Goal: Task Accomplishment & Management: Use online tool/utility

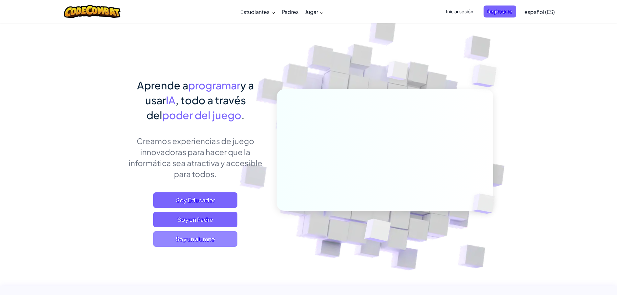
click at [201, 243] on span "Soy un alumno" at bounding box center [195, 239] width 84 height 16
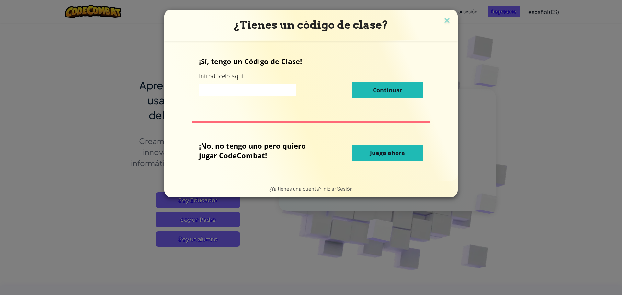
click at [255, 93] on input at bounding box center [247, 90] width 97 height 13
click at [387, 153] on span "Juega ahora" at bounding box center [387, 153] width 35 height 8
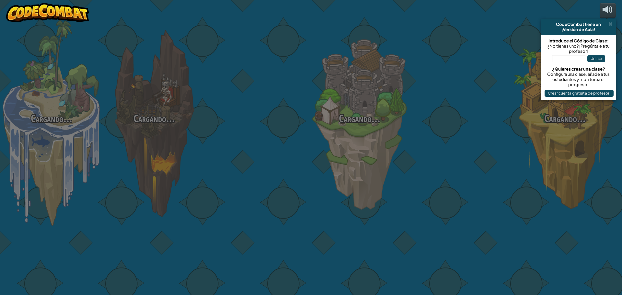
select select "es-ES"
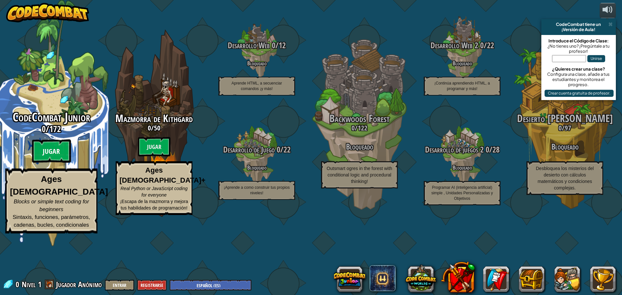
click at [49, 163] on btn "Jugar" at bounding box center [51, 151] width 39 height 23
select select "es-ES"
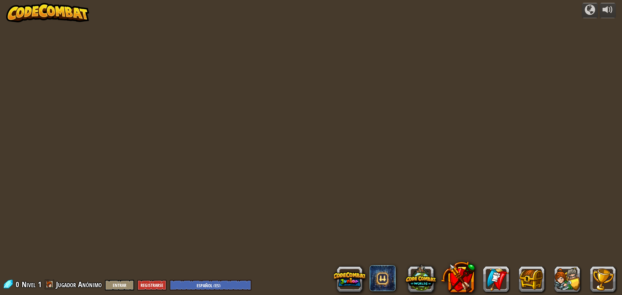
select select "es-ES"
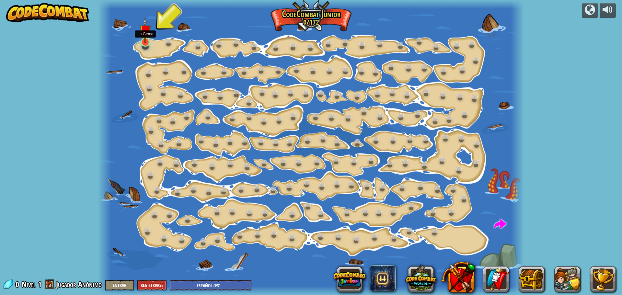
click at [143, 43] on div at bounding box center [145, 42] width 8 height 9
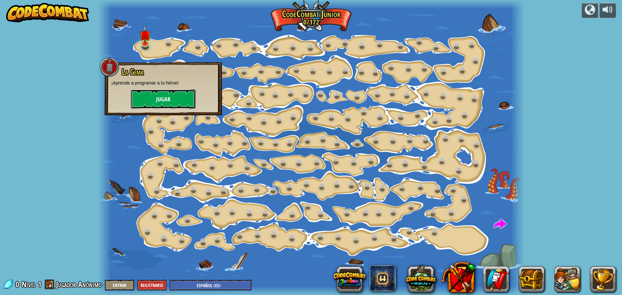
click at [185, 100] on button "Jugar" at bounding box center [163, 98] width 65 height 19
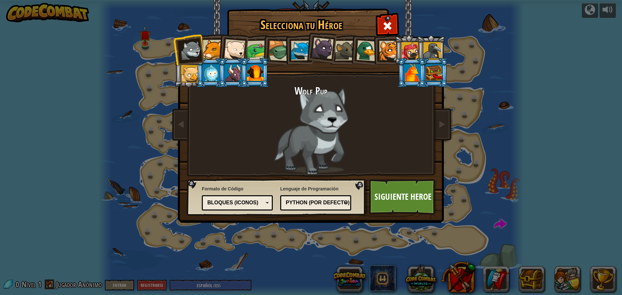
click at [317, 207] on div "Python (Por defecto)" at bounding box center [315, 203] width 62 height 10
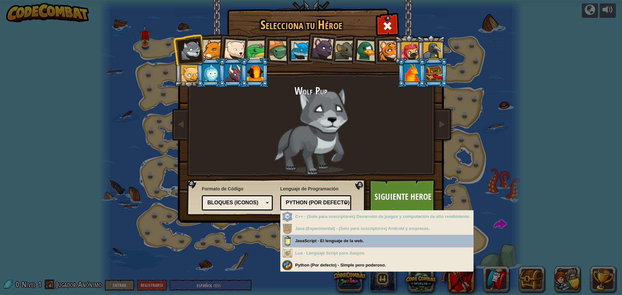
drag, startPoint x: 553, startPoint y: 192, endPoint x: 528, endPoint y: 194, distance: 24.4
click at [528, 194] on div "Selecciona tu Héroe 0 [PERSON_NAME] Pup Cougar Polar Bear Cub Frog Tortuga Blue…" at bounding box center [311, 147] width 622 height 295
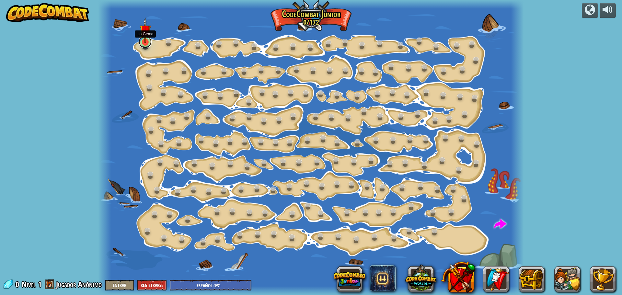
click at [146, 44] on link at bounding box center [145, 41] width 13 height 13
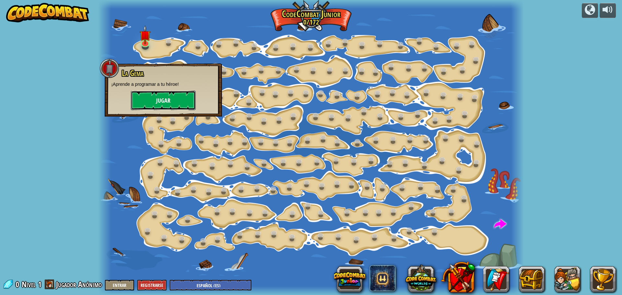
click at [167, 105] on button "Jugar" at bounding box center [163, 100] width 65 height 19
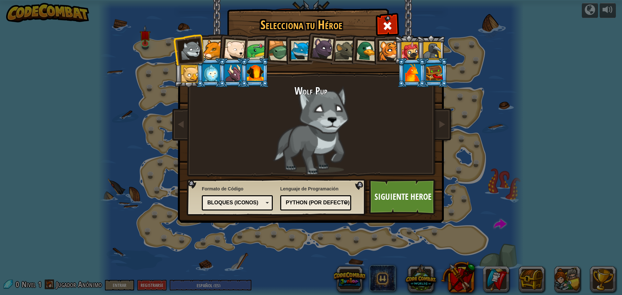
click at [232, 208] on div "Texto Bloques y código Bloques Bloques (iconos) Bloques (iconos)" at bounding box center [237, 202] width 71 height 15
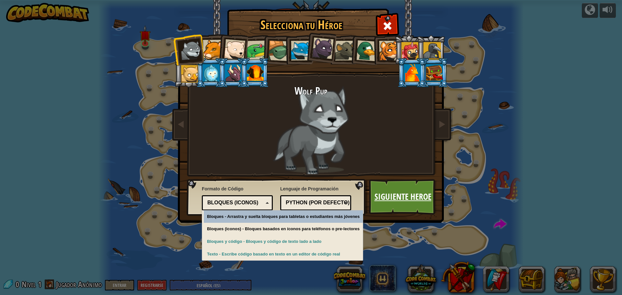
click at [390, 196] on link "Siguiente Heroe" at bounding box center [403, 197] width 68 height 36
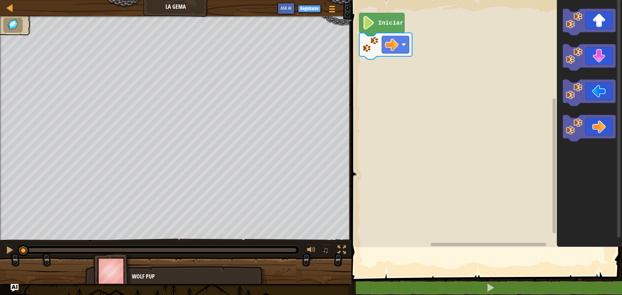
click at [433, 212] on rect "Espacio de trabajo de Blockly" at bounding box center [485, 122] width 272 height 250
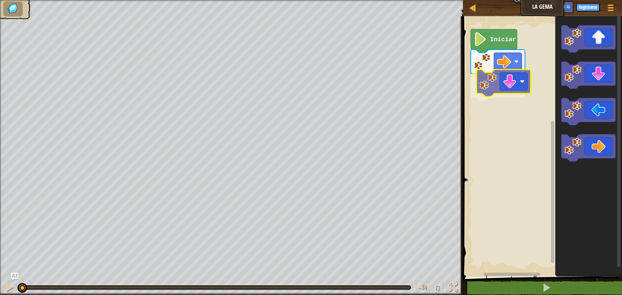
click at [518, 85] on div "Iniciar" at bounding box center [541, 145] width 161 height 264
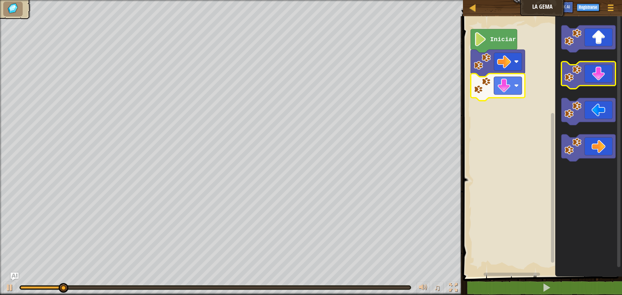
click at [593, 81] on icon "Espacio de trabajo de Blockly" at bounding box center [588, 75] width 54 height 27
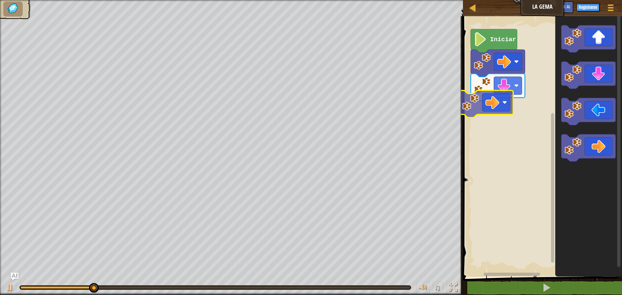
click at [493, 114] on div "Iniciar" at bounding box center [541, 145] width 161 height 264
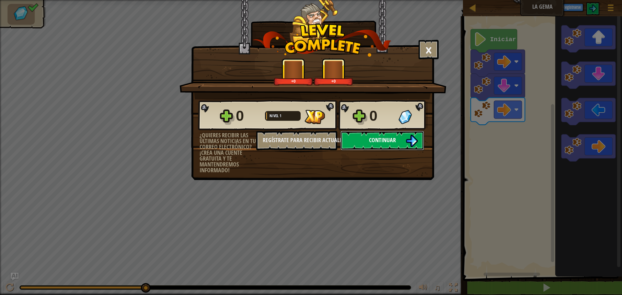
click at [388, 141] on span "Continuar" at bounding box center [382, 140] width 27 height 8
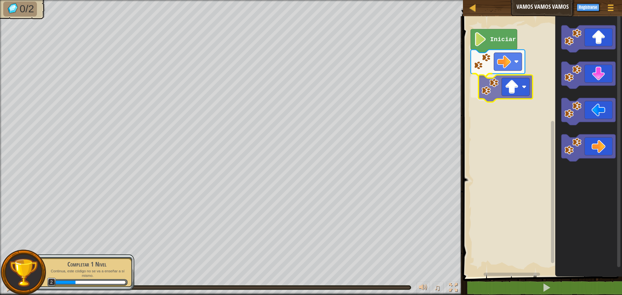
click at [508, 93] on div "Iniciar" at bounding box center [541, 145] width 161 height 264
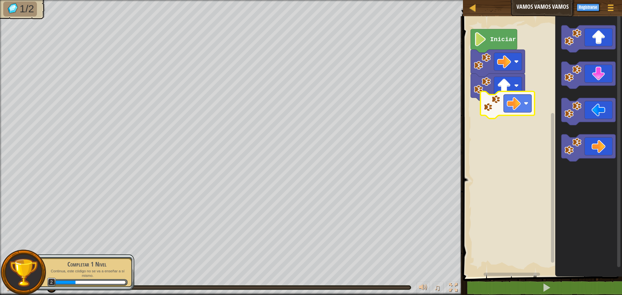
click at [512, 113] on div "Iniciar" at bounding box center [541, 145] width 161 height 264
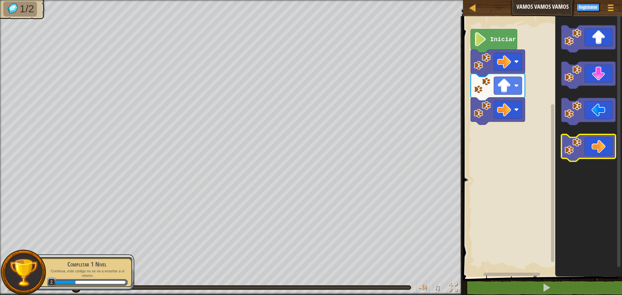
click at [598, 144] on icon "Espacio de trabajo de Blockly" at bounding box center [588, 147] width 54 height 27
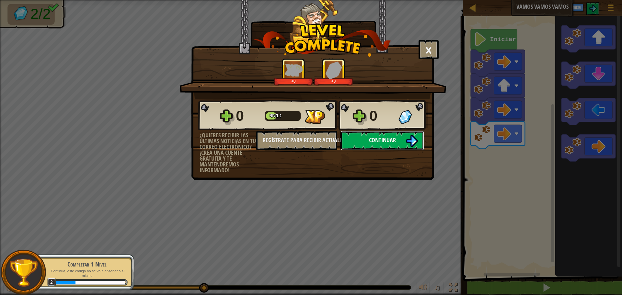
click at [406, 139] on img at bounding box center [411, 141] width 12 height 12
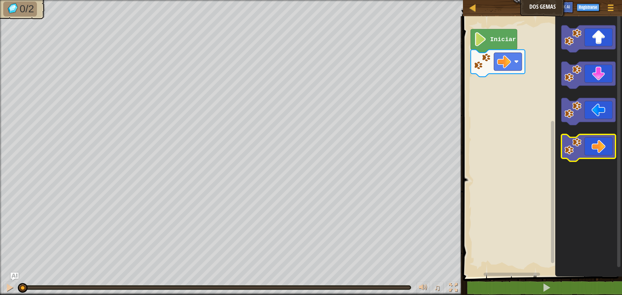
click at [587, 150] on icon "Espacio de trabajo de Blockly" at bounding box center [588, 147] width 54 height 27
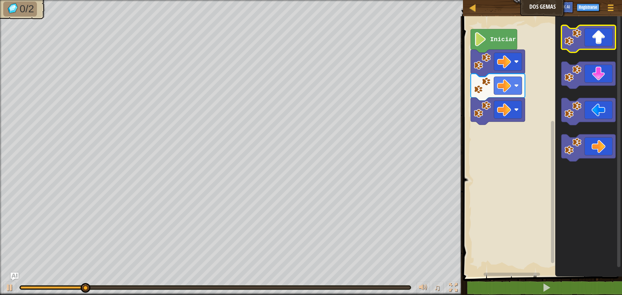
click at [593, 43] on icon "Espacio de trabajo de Blockly" at bounding box center [588, 38] width 54 height 27
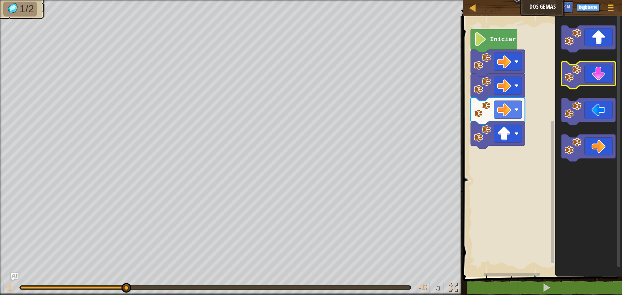
click at [589, 78] on icon "Espacio de trabajo de Blockly" at bounding box center [588, 75] width 54 height 27
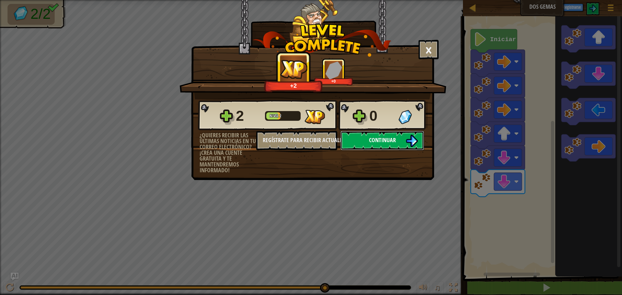
click at [375, 141] on span "Continuar" at bounding box center [382, 140] width 27 height 8
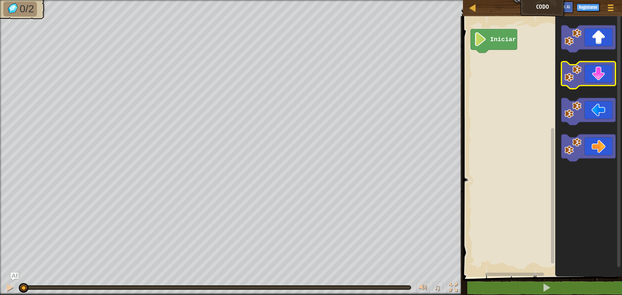
click at [596, 77] on icon "Espacio de trabajo de Blockly" at bounding box center [588, 75] width 54 height 27
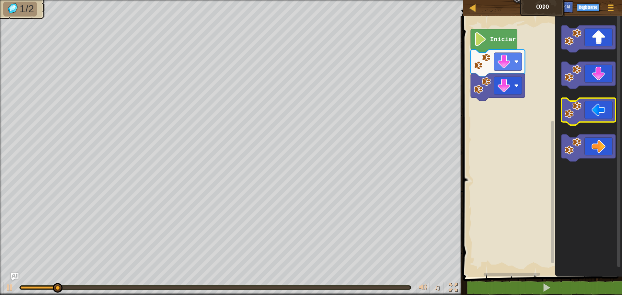
click at [594, 118] on icon "Espacio de trabajo de Blockly" at bounding box center [588, 111] width 54 height 27
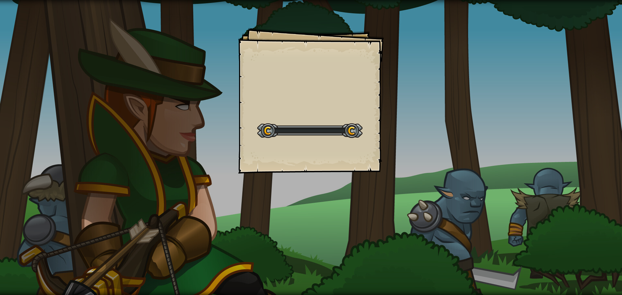
select select "es-ES"
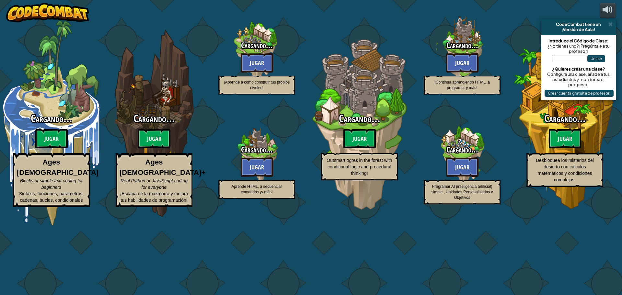
select select "es-ES"
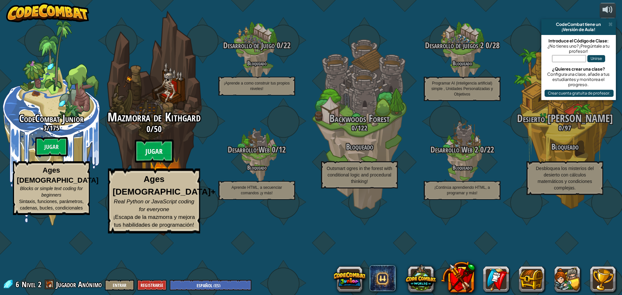
click at [169, 163] on btn "Jugar" at bounding box center [154, 151] width 39 height 23
select select "es-ES"
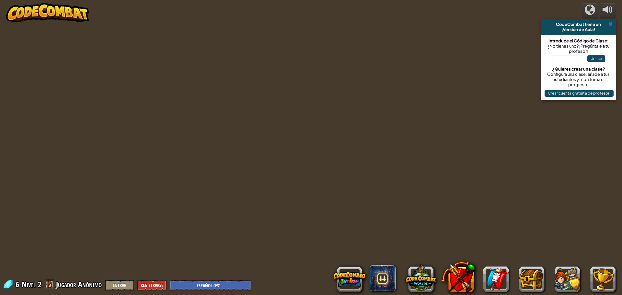
select select "es-ES"
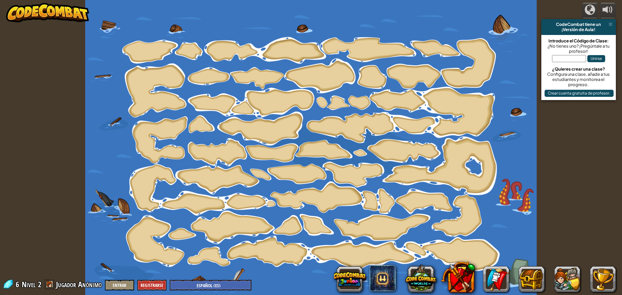
select select "es-ES"
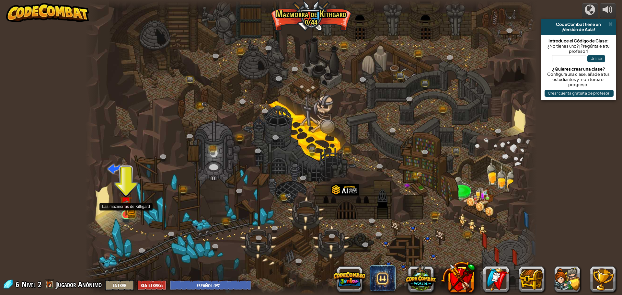
click at [122, 210] on img at bounding box center [126, 202] width 12 height 27
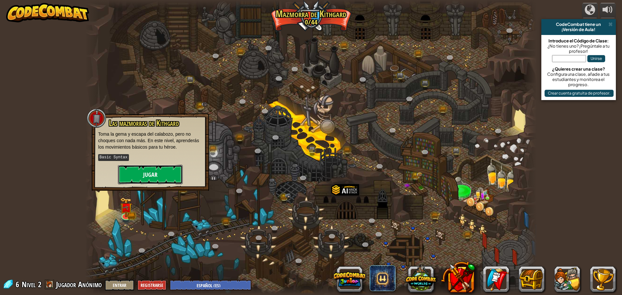
click at [165, 169] on button "Jugar" at bounding box center [150, 174] width 65 height 19
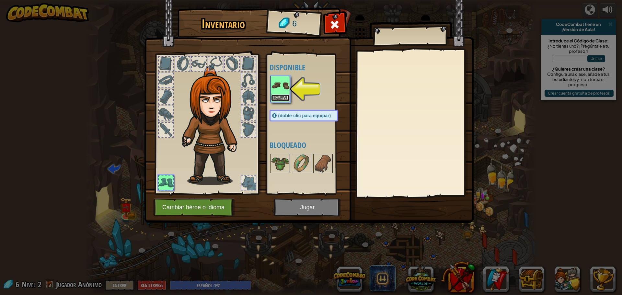
click at [283, 97] on button "Equipar" at bounding box center [280, 98] width 18 height 7
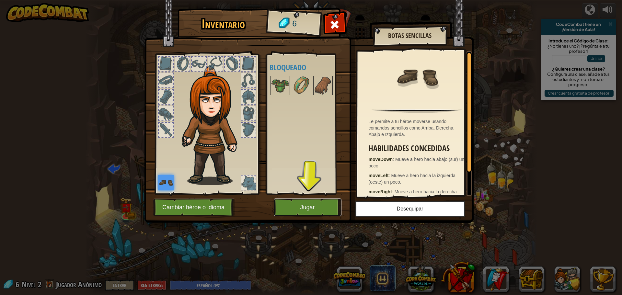
click at [306, 211] on button "Jugar" at bounding box center [308, 208] width 68 height 18
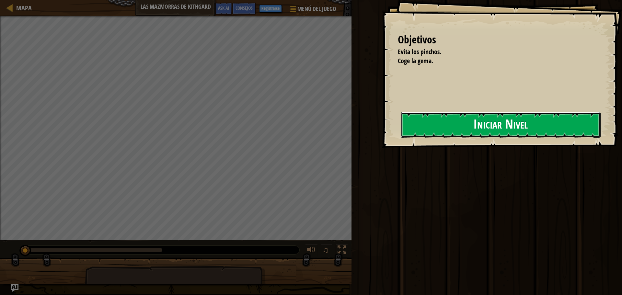
click at [516, 127] on button "Iniciar Nivel" at bounding box center [501, 125] width 200 height 26
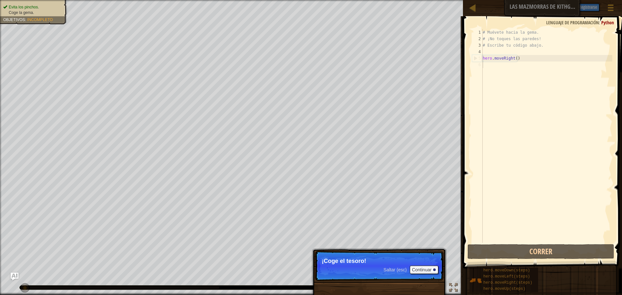
click at [511, 66] on div "# Muévete hacia la gema. # ¡No toques las paredes! # Escribe tu código abajo. h…" at bounding box center [546, 142] width 131 height 227
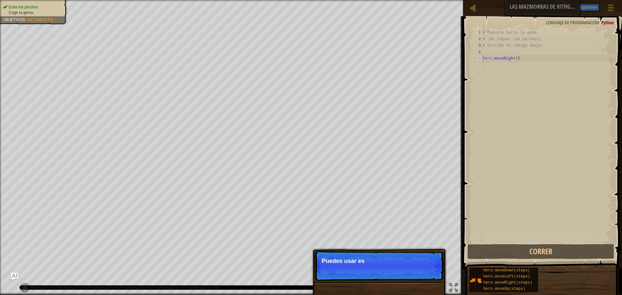
click at [427, 267] on p "Saltar (esc) Continuar Puedes usar es" at bounding box center [379, 266] width 129 height 30
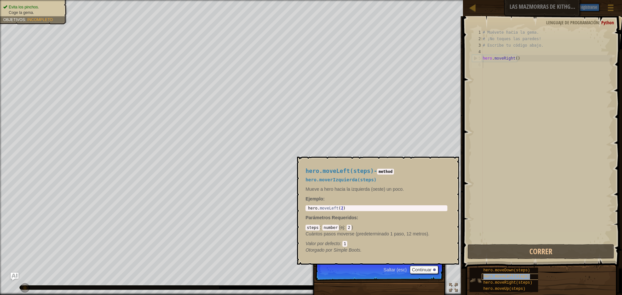
click at [510, 276] on span "hero.moveLeft(steps)" at bounding box center [506, 276] width 47 height 5
click at [437, 264] on div "hero.moveLeft(steps) - method hero.moverIzquierda(steps) Mueve a hero hacia la …" at bounding box center [378, 211] width 162 height 108
click at [431, 270] on button "Continuar" at bounding box center [424, 270] width 28 height 8
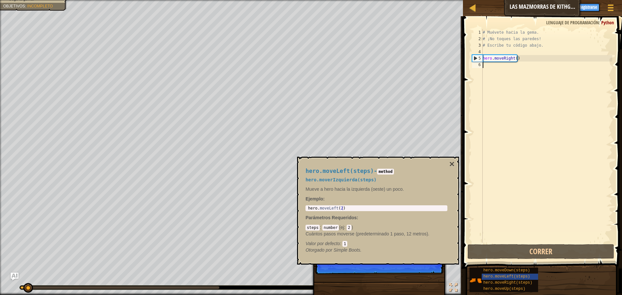
scroll to position [3, 0]
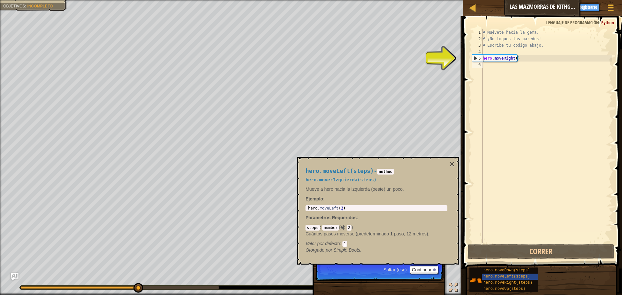
click at [506, 67] on div "# Muévete hacia la gema. # ¡No toques las paredes! # Escribe tu código abajo. h…" at bounding box center [546, 142] width 131 height 227
click at [418, 267] on button "Continuar" at bounding box center [424, 270] width 28 height 8
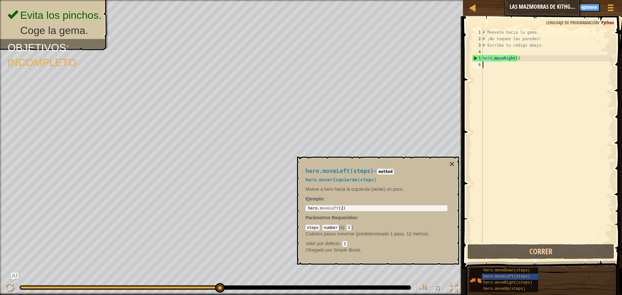
click at [514, 75] on div "# Muévete hacia la gema. # ¡No toques las paredes! # Escribe tu código abajo. h…" at bounding box center [546, 142] width 131 height 227
click at [514, 64] on div "# Muévete hacia la gema. # ¡No toques las paredes! # Escribe tu código abajo. h…" at bounding box center [546, 142] width 131 height 227
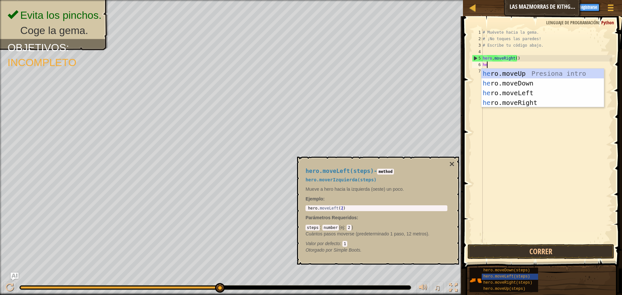
type textarea "hero"
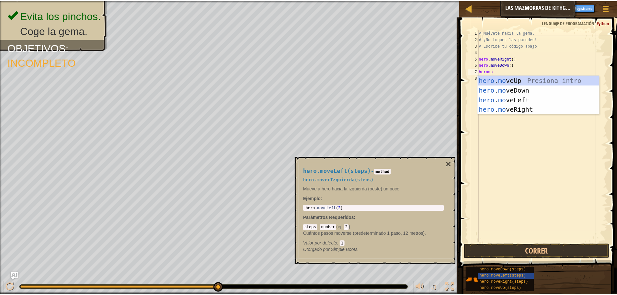
scroll to position [3, 1]
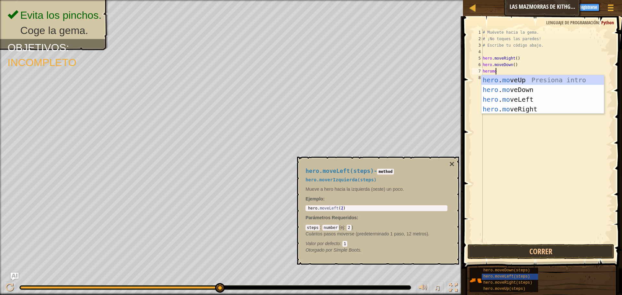
type textarea "heromove"
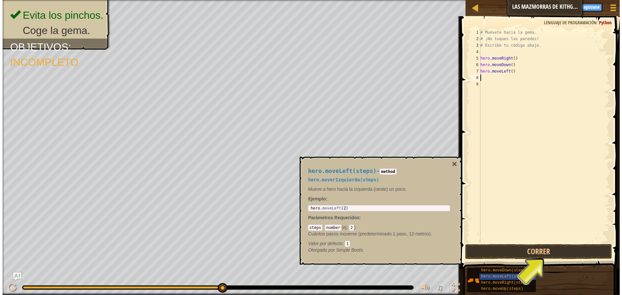
scroll to position [3, 0]
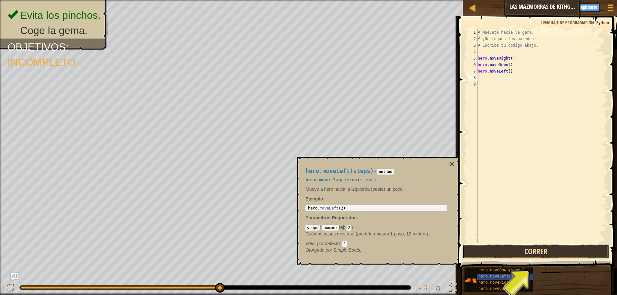
click at [525, 257] on button "Correr" at bounding box center [535, 251] width 147 height 15
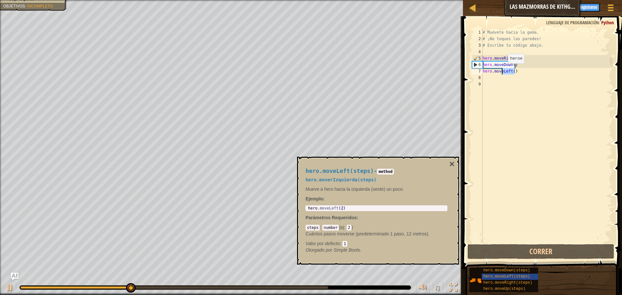
drag, startPoint x: 515, startPoint y: 72, endPoint x: 502, endPoint y: 70, distance: 13.1
click at [502, 70] on div "# Muévete hacia la gema. # ¡No toques las paredes! # Escribe tu código abajo. h…" at bounding box center [546, 142] width 131 height 227
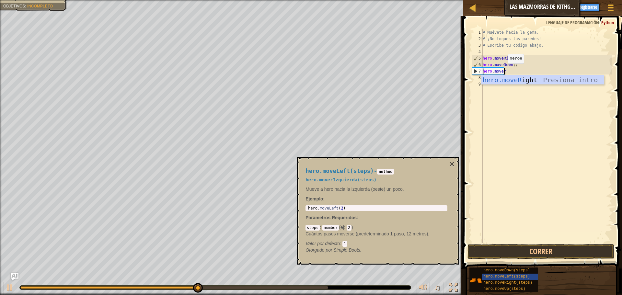
type textarea "hero.moveri"
click at [508, 79] on div "hero.moveRi ght Presiona intro" at bounding box center [542, 89] width 122 height 29
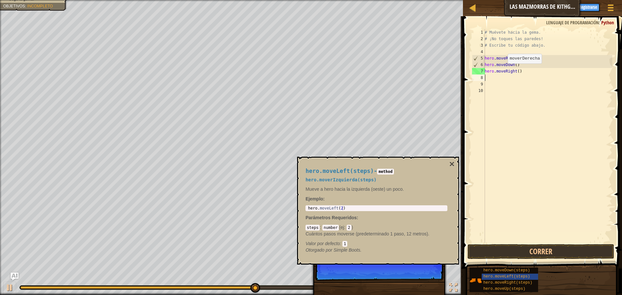
scroll to position [3, 0]
click at [547, 248] on button "Correr" at bounding box center [540, 251] width 147 height 15
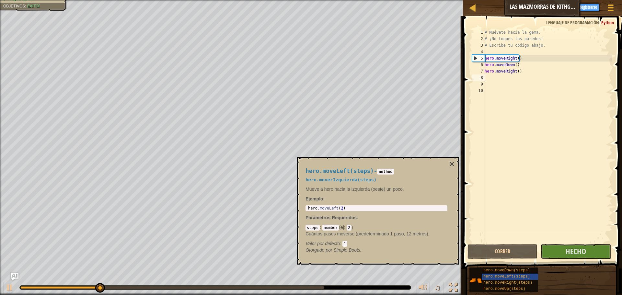
click at [448, 165] on div "hero.moveLeft(steps) - method hero.moverIzquierda(steps) Mueve a hero hacia la …" at bounding box center [376, 210] width 151 height 97
click at [451, 164] on button "×" at bounding box center [451, 164] width 5 height 9
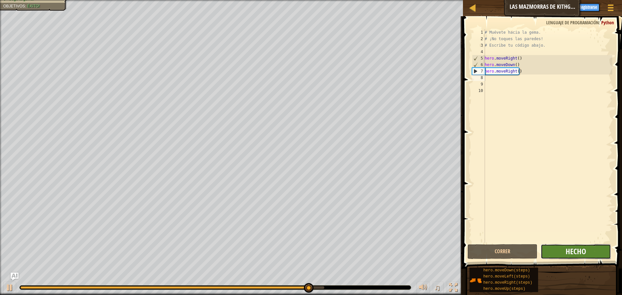
click at [573, 252] on span "Hecho" at bounding box center [575, 251] width 20 height 10
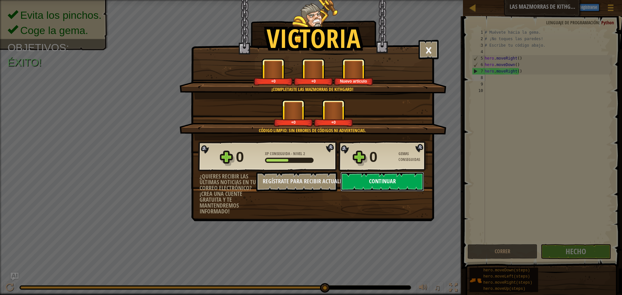
click at [403, 182] on button "Continuar" at bounding box center [382, 181] width 84 height 19
select select "es-ES"
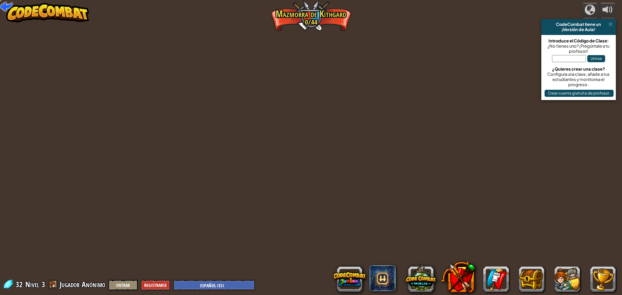
select select "es-ES"
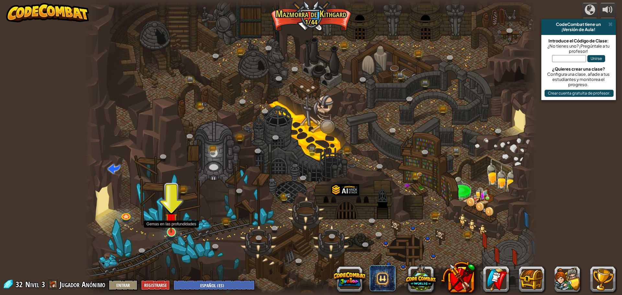
click at [170, 229] on img at bounding box center [171, 219] width 12 height 28
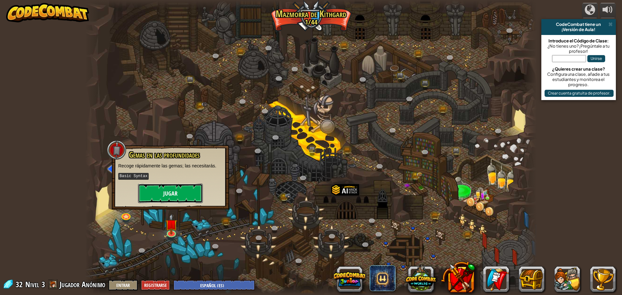
click at [178, 193] on button "Jugar" at bounding box center [170, 193] width 65 height 19
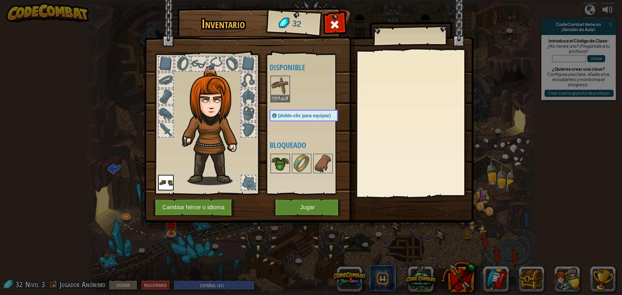
click at [281, 173] on img at bounding box center [280, 163] width 18 height 18
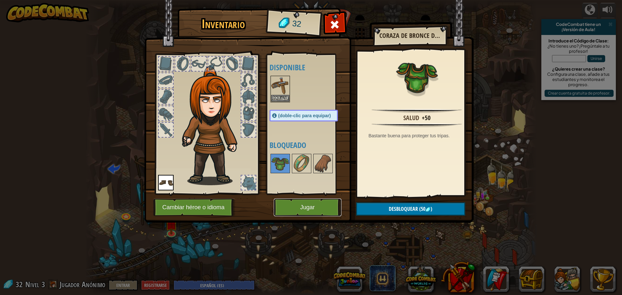
click at [312, 206] on button "Jugar" at bounding box center [308, 208] width 68 height 18
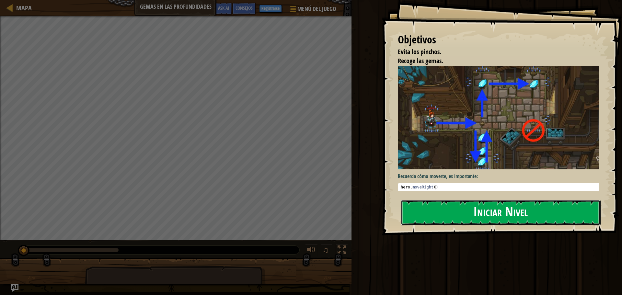
click at [502, 200] on button "Iniciar Nivel" at bounding box center [501, 213] width 200 height 26
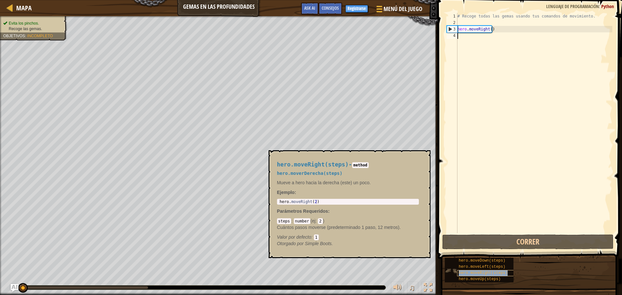
click at [503, 272] on span "hero.moveRight(steps)" at bounding box center [483, 273] width 49 height 5
click at [499, 271] on span "hero.moveRight(steps)" at bounding box center [483, 273] width 49 height 5
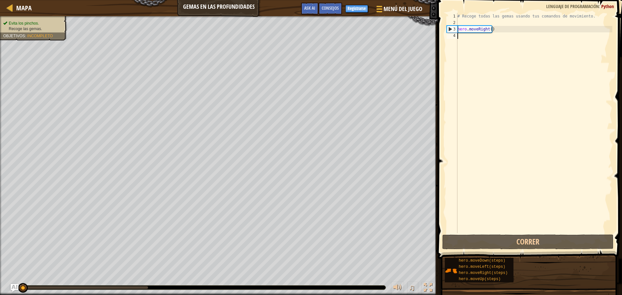
click at [478, 33] on div "# Recoge todas las gemas usando tus comandos de movimiento. hero . moveRight ( )" at bounding box center [534, 129] width 156 height 233
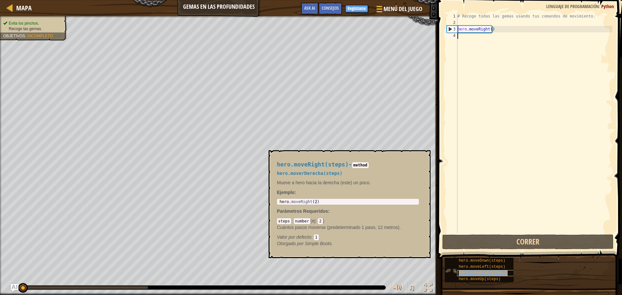
click at [486, 272] on span "hero.moveRight(steps)" at bounding box center [483, 273] width 49 height 5
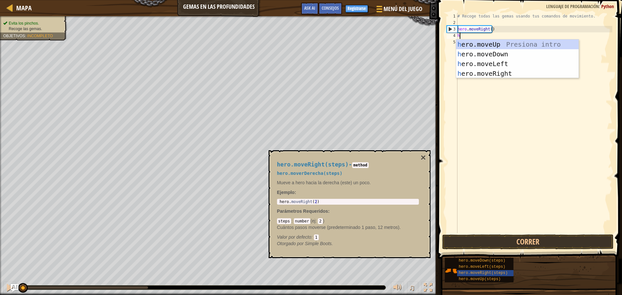
scroll to position [3, 0]
type textarea "her"
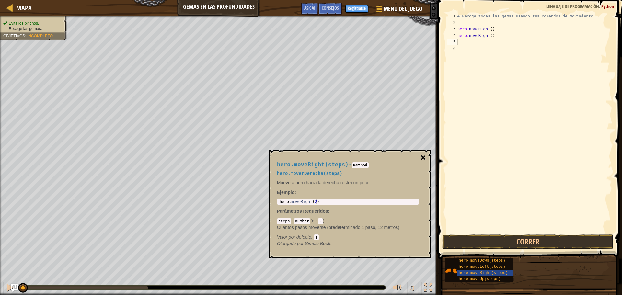
click at [423, 163] on div "hero.moveRight(steps) - method hero.moverDerecha(steps) Mueve a hero hacia la d…" at bounding box center [349, 204] width 162 height 108
click at [423, 158] on button "×" at bounding box center [422, 157] width 5 height 9
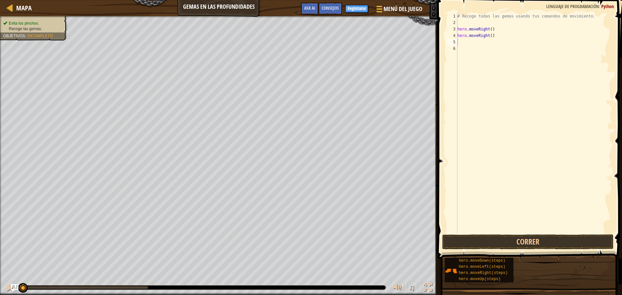
click at [520, 231] on div "# Recoge todas las gemas usando tus comandos de movimiento. hero . moveRight ( …" at bounding box center [534, 129] width 156 height 233
click at [520, 238] on button "Correr" at bounding box center [527, 241] width 171 height 15
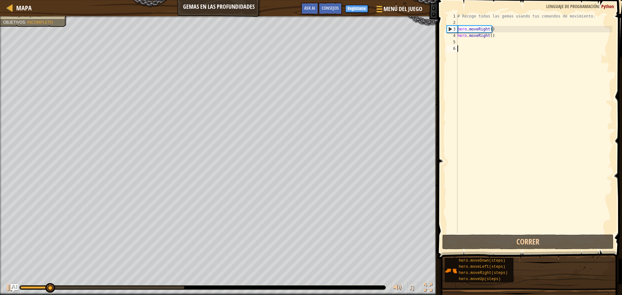
click at [487, 41] on div "# Recoge todas las gemas usando tus comandos de movimiento. hero . moveRight ( …" at bounding box center [534, 129] width 156 height 233
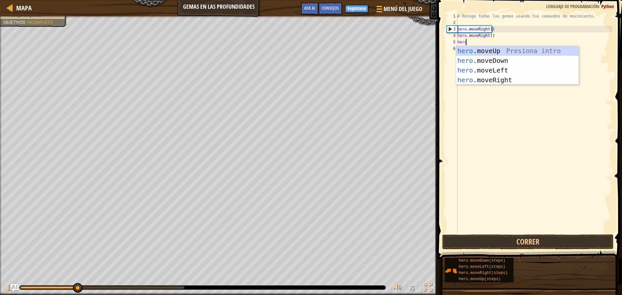
scroll to position [3, 0]
type textarea "hero}"
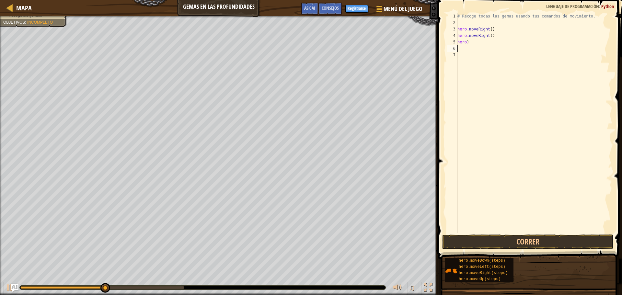
scroll to position [3, 0]
type textarea "hero."
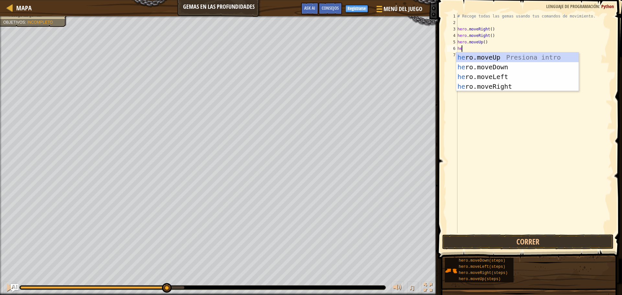
type textarea "hero"
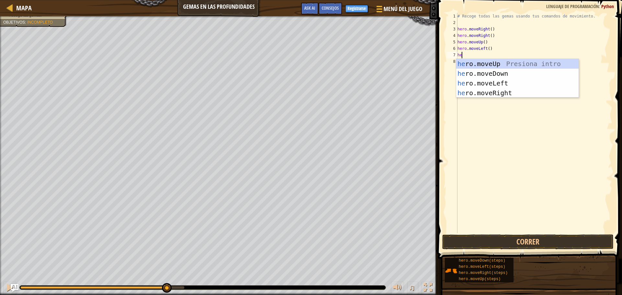
type textarea "hero"
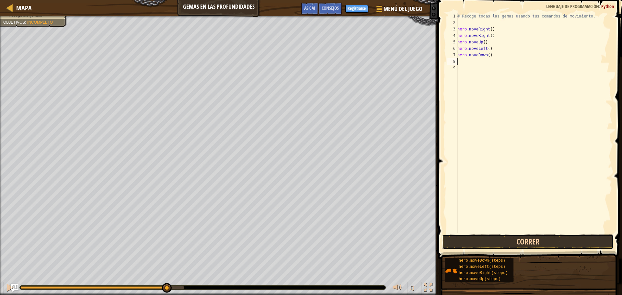
click at [509, 242] on button "Correr" at bounding box center [527, 241] width 171 height 15
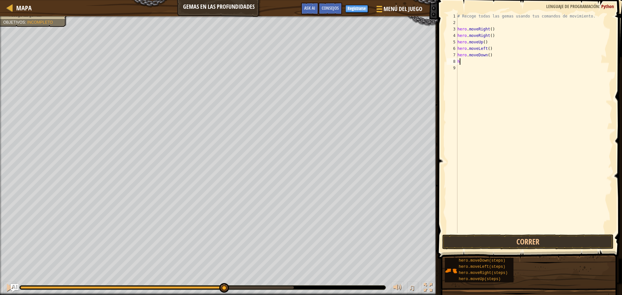
type textarea "he"
click at [527, 248] on button "Correr" at bounding box center [527, 241] width 171 height 15
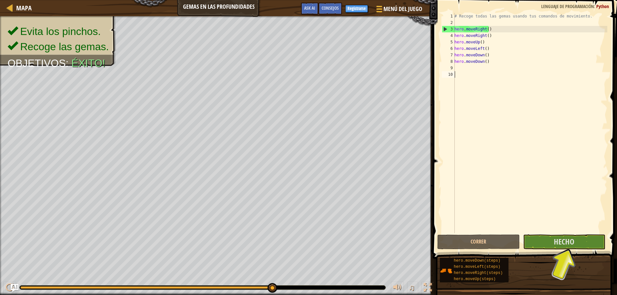
click at [551, 224] on div "# Recoge todas las gemas usando tus comandos de movimiento. hero . moveRight ( …" at bounding box center [530, 129] width 154 height 233
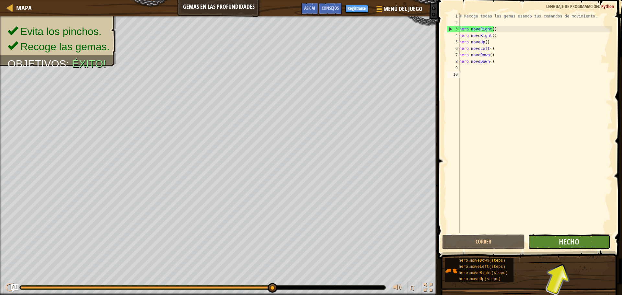
click at [554, 244] on button "Hecho" at bounding box center [569, 241] width 82 height 15
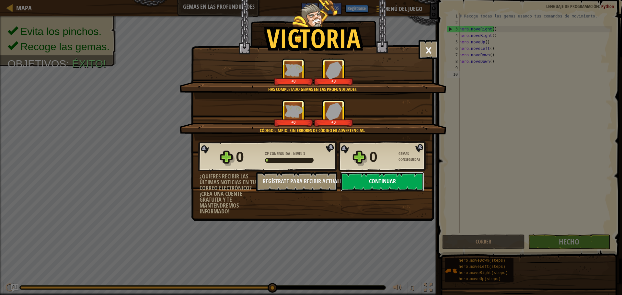
click at [387, 185] on button "Continuar" at bounding box center [382, 181] width 84 height 19
select select "es-ES"
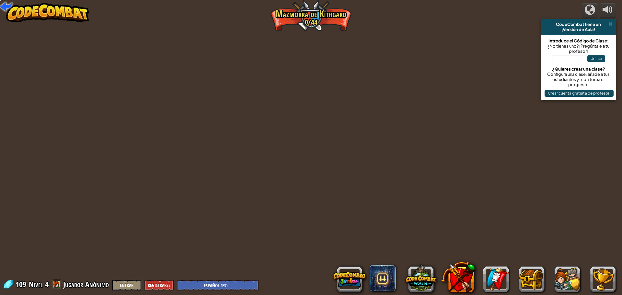
select select "es-ES"
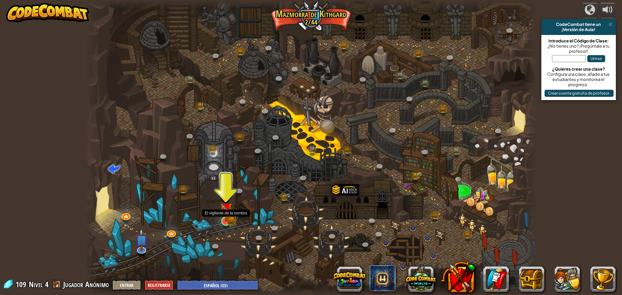
click at [228, 220] on img at bounding box center [226, 209] width 12 height 27
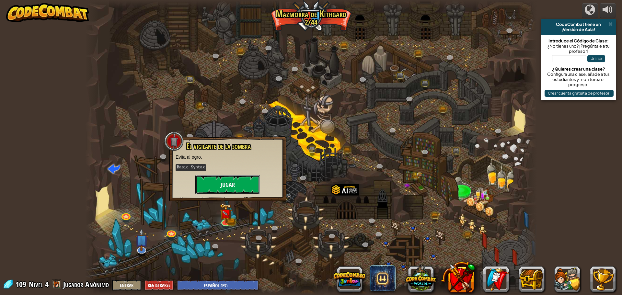
click at [227, 182] on button "Jugar" at bounding box center [227, 184] width 65 height 19
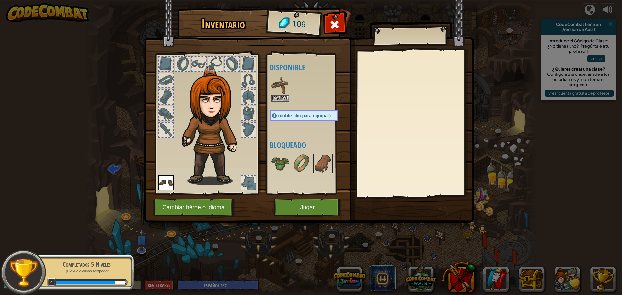
click at [291, 120] on div "(doble-clic para equipar)" at bounding box center [303, 116] width 68 height 12
click at [278, 85] on img at bounding box center [280, 85] width 18 height 18
click at [282, 96] on button "Equipar" at bounding box center [280, 98] width 18 height 7
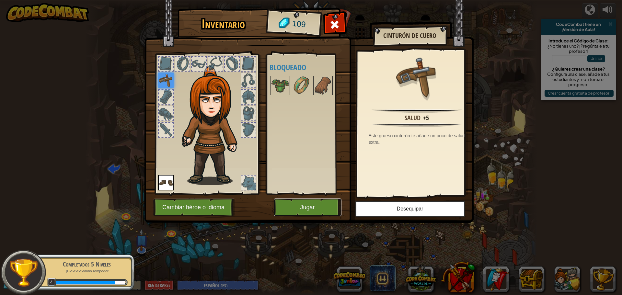
click at [304, 209] on button "Jugar" at bounding box center [308, 208] width 68 height 18
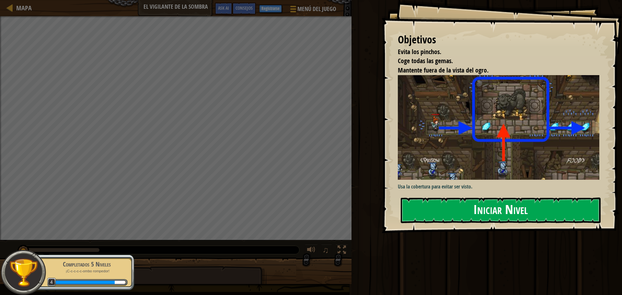
click at [468, 198] on button "Iniciar Nivel" at bounding box center [501, 211] width 200 height 26
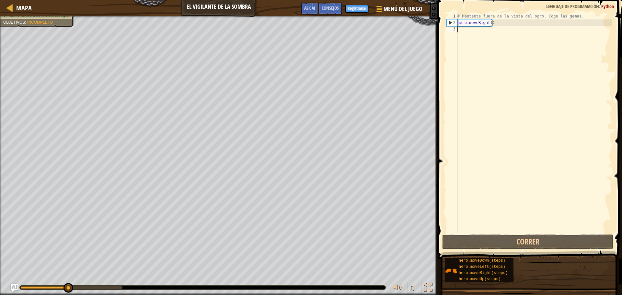
scroll to position [3, 0]
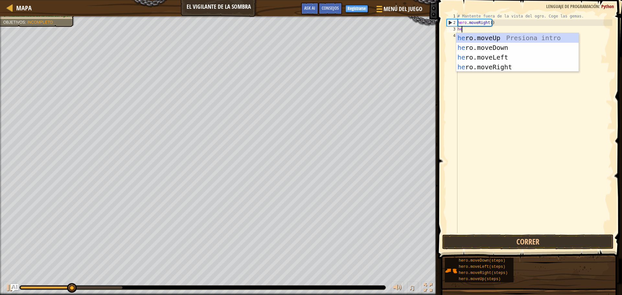
type textarea "hero"
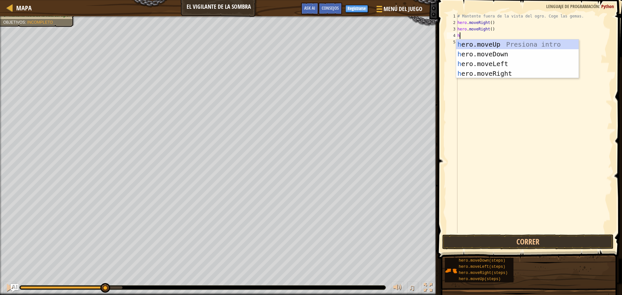
type textarea "he"
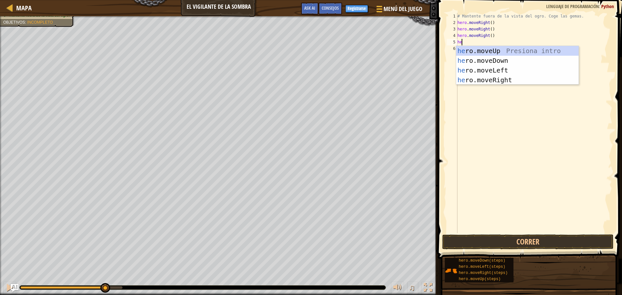
type textarea "hero"
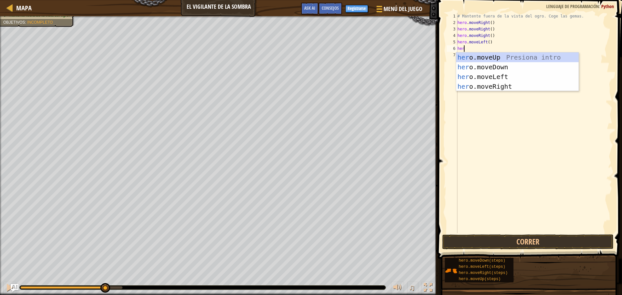
type textarea "hero"
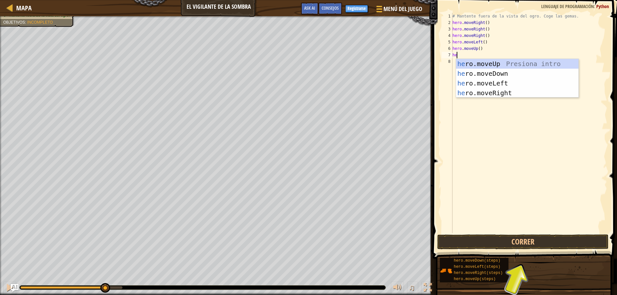
type textarea "hero"
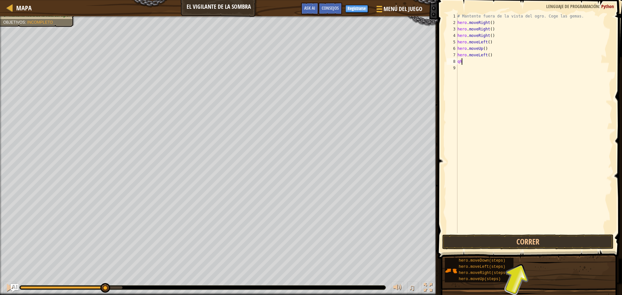
type textarea "q"
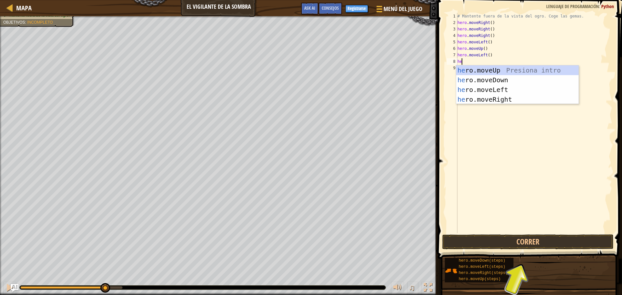
type textarea "hero"
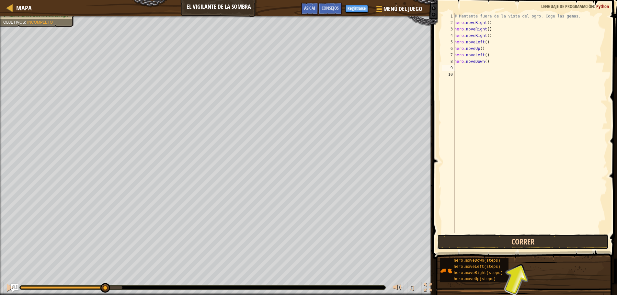
click at [516, 247] on button "Correr" at bounding box center [522, 241] width 171 height 15
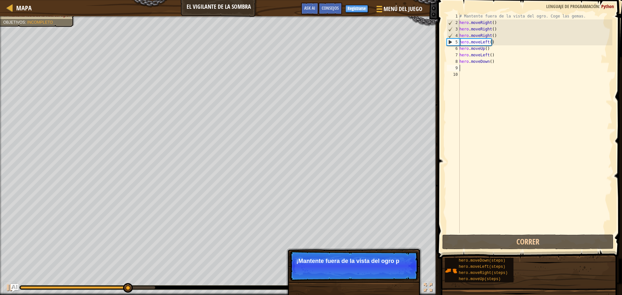
click at [510, 65] on div "# Mantente fuera de la vista del ogro. Coge las gemas. hero . moveRight ( ) her…" at bounding box center [535, 129] width 154 height 233
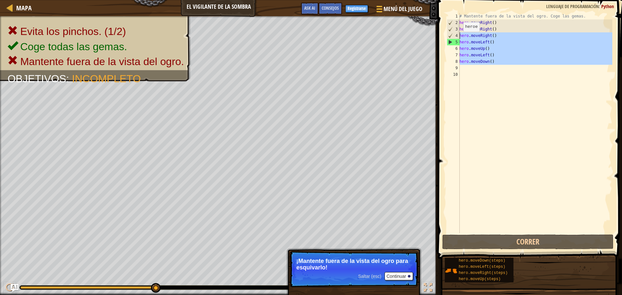
drag, startPoint x: 498, startPoint y: 68, endPoint x: 456, endPoint y: 38, distance: 51.7
click at [456, 38] on div "1 2 3 4 5 6 7 8 9 10 # Mantente fuera de la vista del ogro. Coge las gemas. her…" at bounding box center [528, 123] width 167 height 220
type textarea "hero.moveRight() hero.moveLeft()"
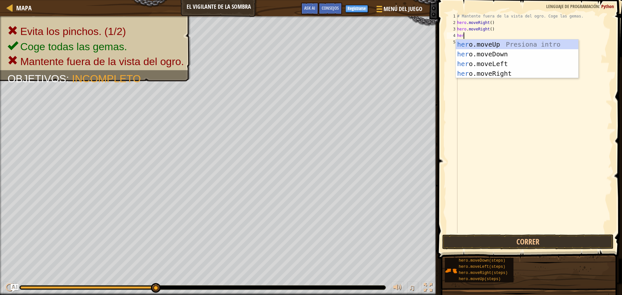
scroll to position [3, 0]
type textarea "herom"
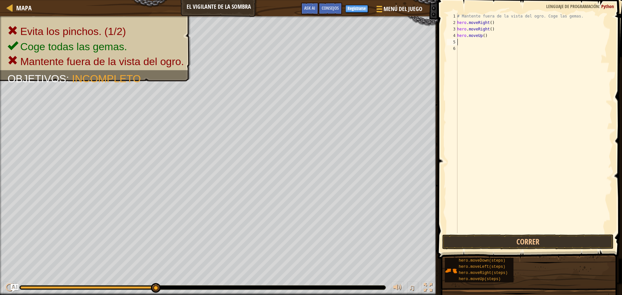
scroll to position [3, 0]
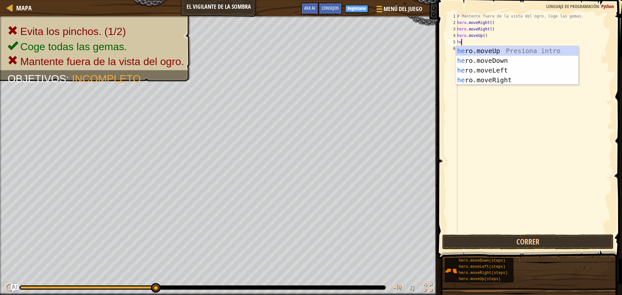
type textarea "hero"
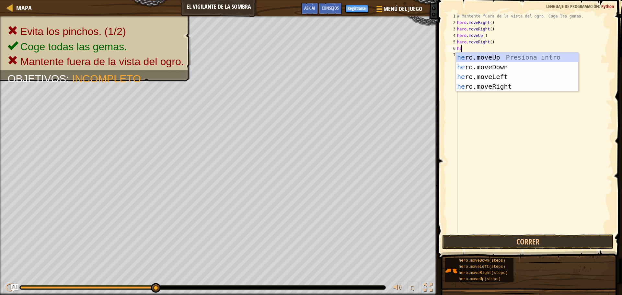
type textarea "hero"
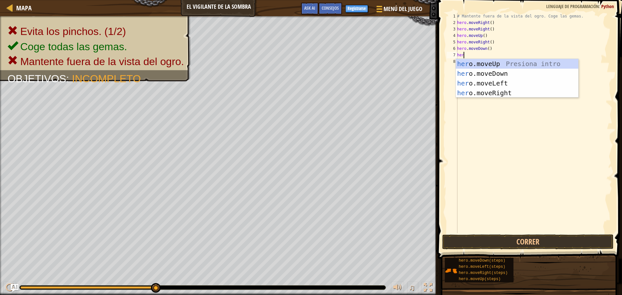
type textarea "hero"
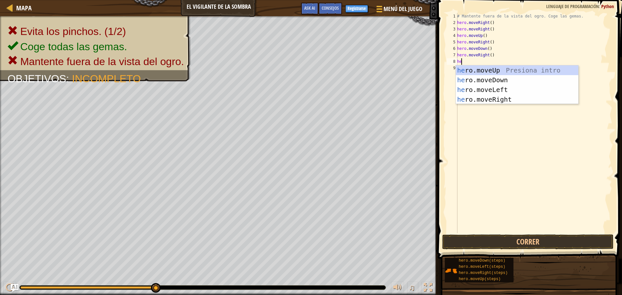
type textarea "hero"
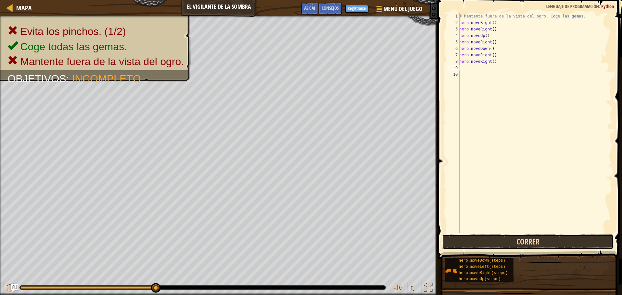
click at [578, 238] on button "Correr" at bounding box center [527, 241] width 171 height 15
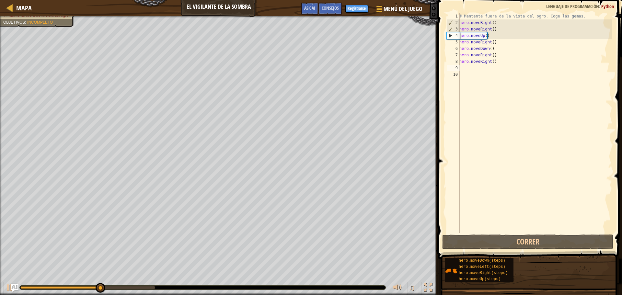
click at [495, 35] on div "# Mantente fuera de la vista del ogro. Coge las gemas. hero . moveRight ( ) her…" at bounding box center [535, 129] width 154 height 233
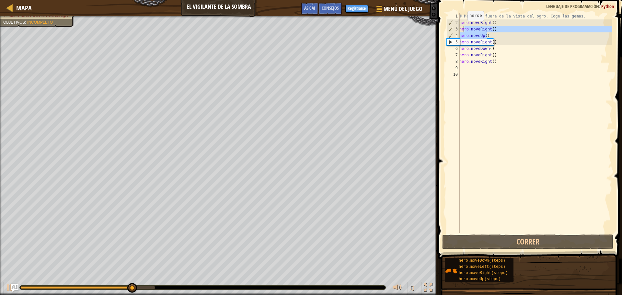
drag, startPoint x: 495, startPoint y: 35, endPoint x: 462, endPoint y: 28, distance: 33.2
click at [462, 28] on div "# Mantente fuera de la vista del ogro. Coge las gemas. hero . moveRight ( ) her…" at bounding box center [535, 129] width 154 height 233
click at [485, 29] on div "# Mantente fuera de la vista del ogro. Coge las gemas. hero . moveRight ( ) her…" at bounding box center [535, 123] width 154 height 220
type textarea "hero.moveRight()"
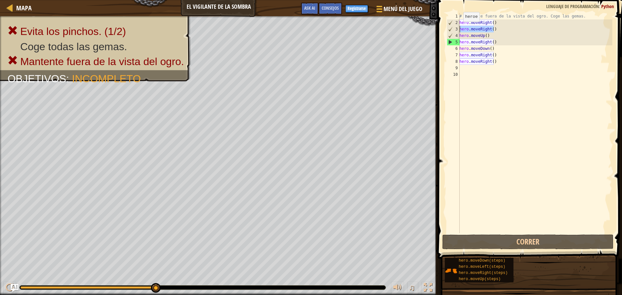
drag, startPoint x: 500, startPoint y: 29, endPoint x: 457, endPoint y: 28, distance: 43.4
click at [457, 28] on div "hero.moveRight() 1 2 3 4 5 6 7 8 9 10 # Mantente fuera de la vista del ogro. Co…" at bounding box center [528, 123] width 167 height 220
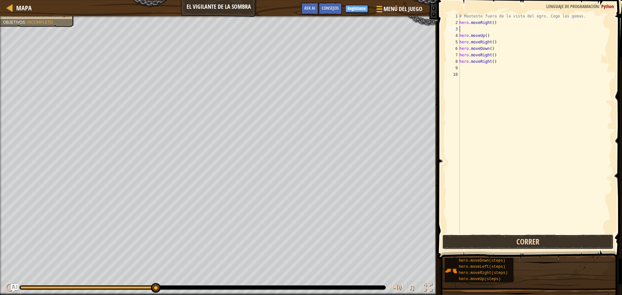
click at [509, 242] on button "Correr" at bounding box center [527, 241] width 171 height 15
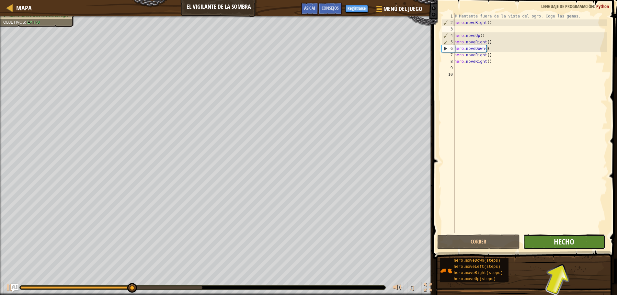
click at [570, 240] on span "Hecho" at bounding box center [564, 241] width 20 height 10
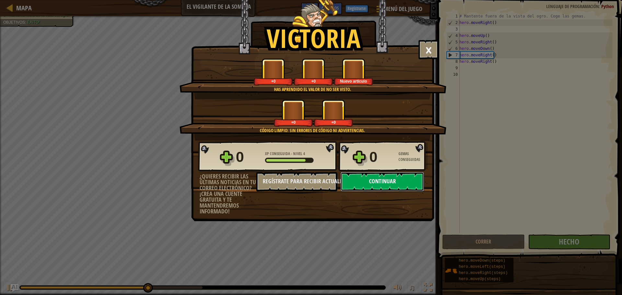
click at [395, 178] on button "Continuar" at bounding box center [382, 181] width 84 height 19
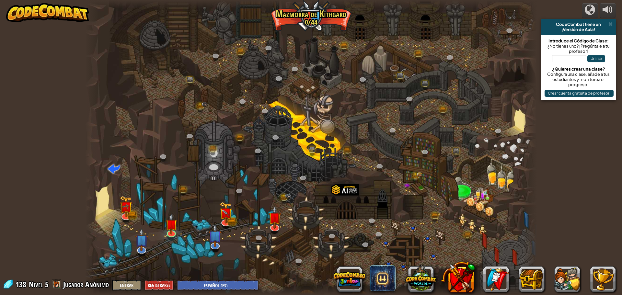
select select "es-ES"
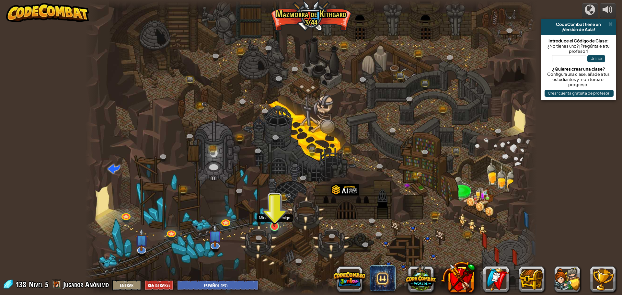
click at [279, 217] on img at bounding box center [274, 213] width 12 height 28
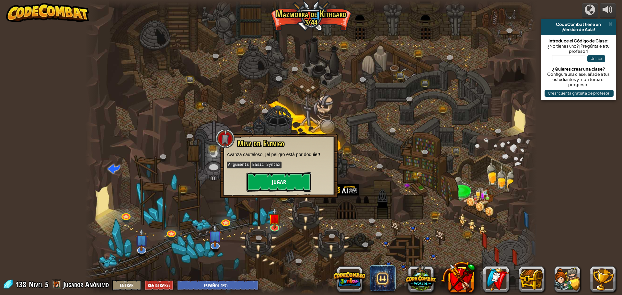
click at [284, 183] on button "Jugar" at bounding box center [278, 181] width 65 height 19
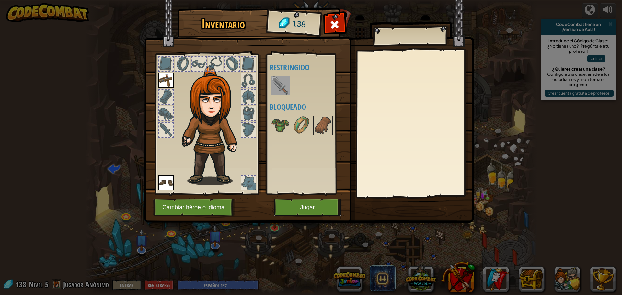
click at [299, 214] on button "Jugar" at bounding box center [308, 208] width 68 height 18
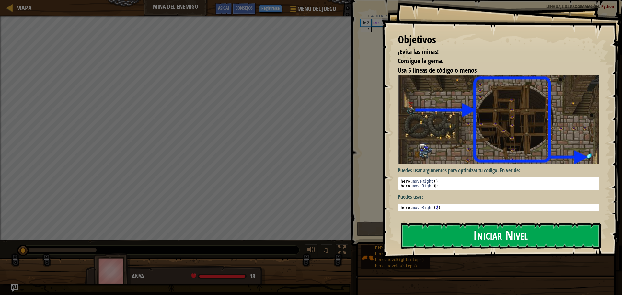
click at [494, 243] on button "Iniciar Nivel" at bounding box center [501, 236] width 200 height 26
